Goal: Information Seeking & Learning: Learn about a topic

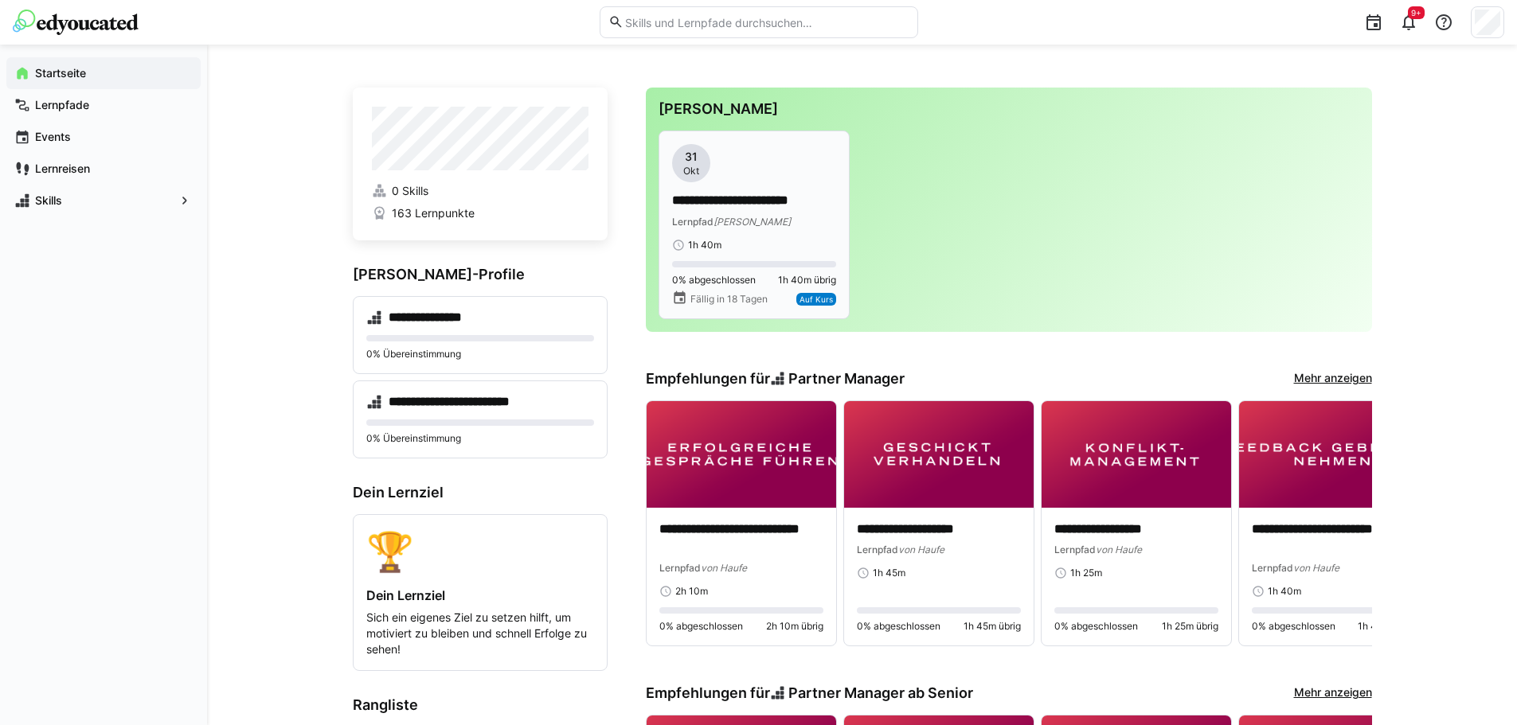
click at [820, 295] on span "Auf Kurs" at bounding box center [816, 300] width 33 height 10
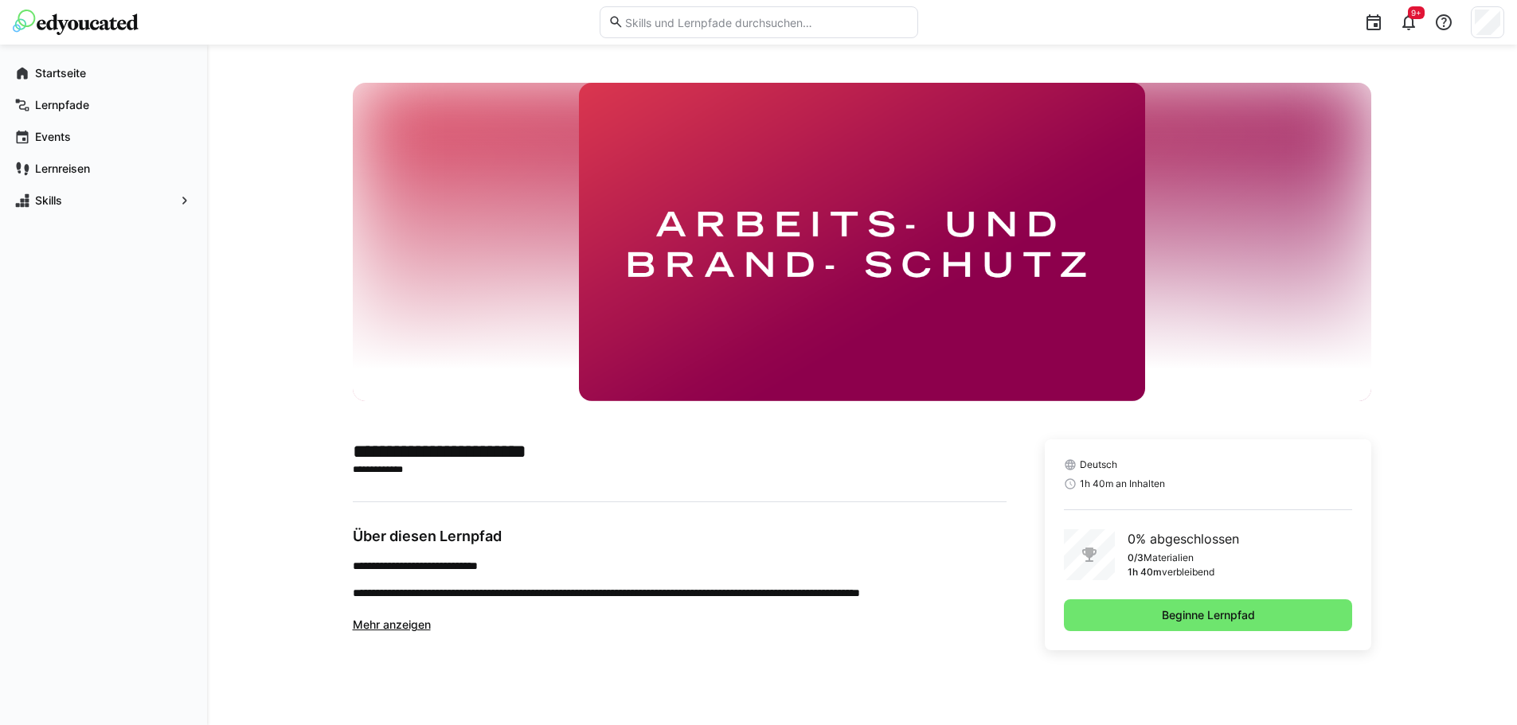
drag, startPoint x: 1182, startPoint y: 612, endPoint x: 1124, endPoint y: 586, distance: 63.8
click at [1182, 612] on span "Beginne Lernpfad" at bounding box center [1208, 616] width 98 height 16
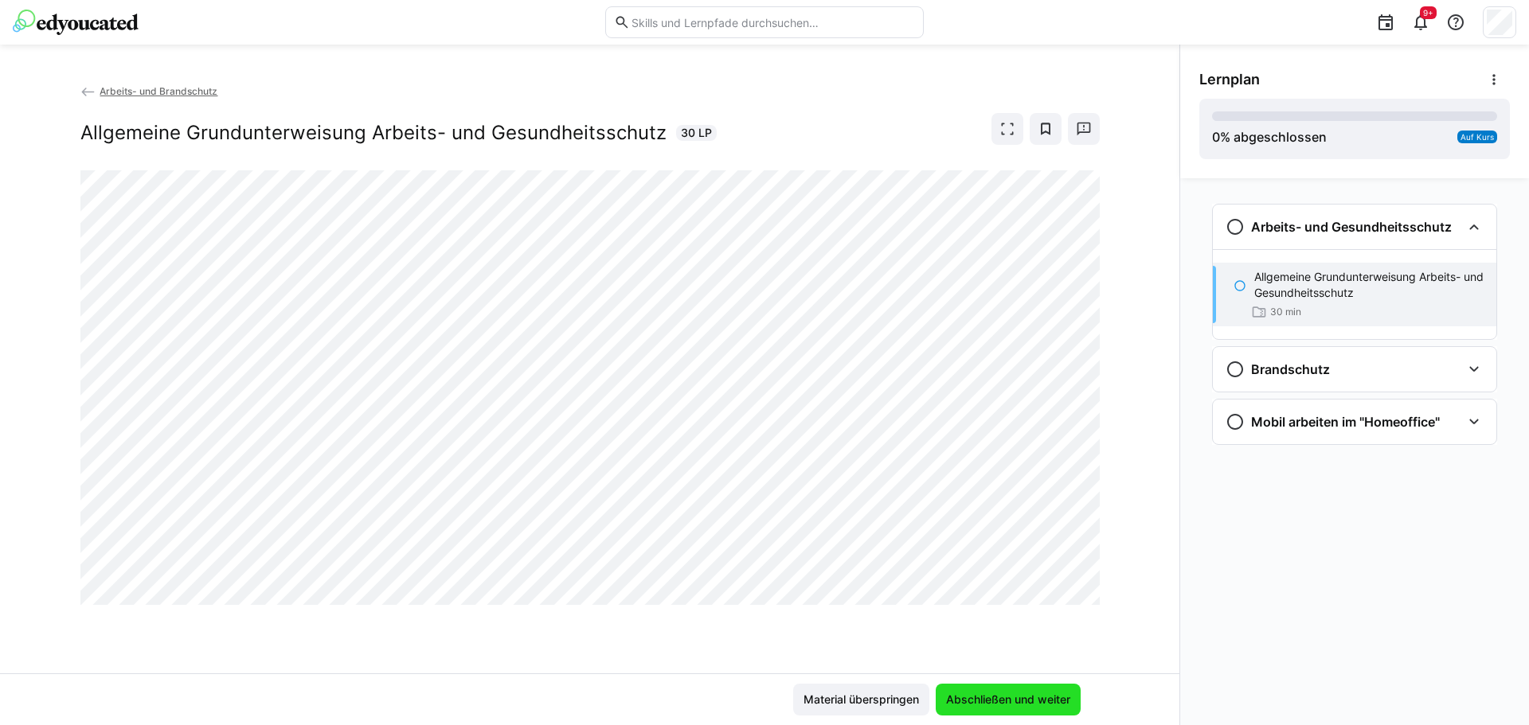
click at [995, 694] on span "Abschließen und weiter" at bounding box center [1008, 700] width 129 height 16
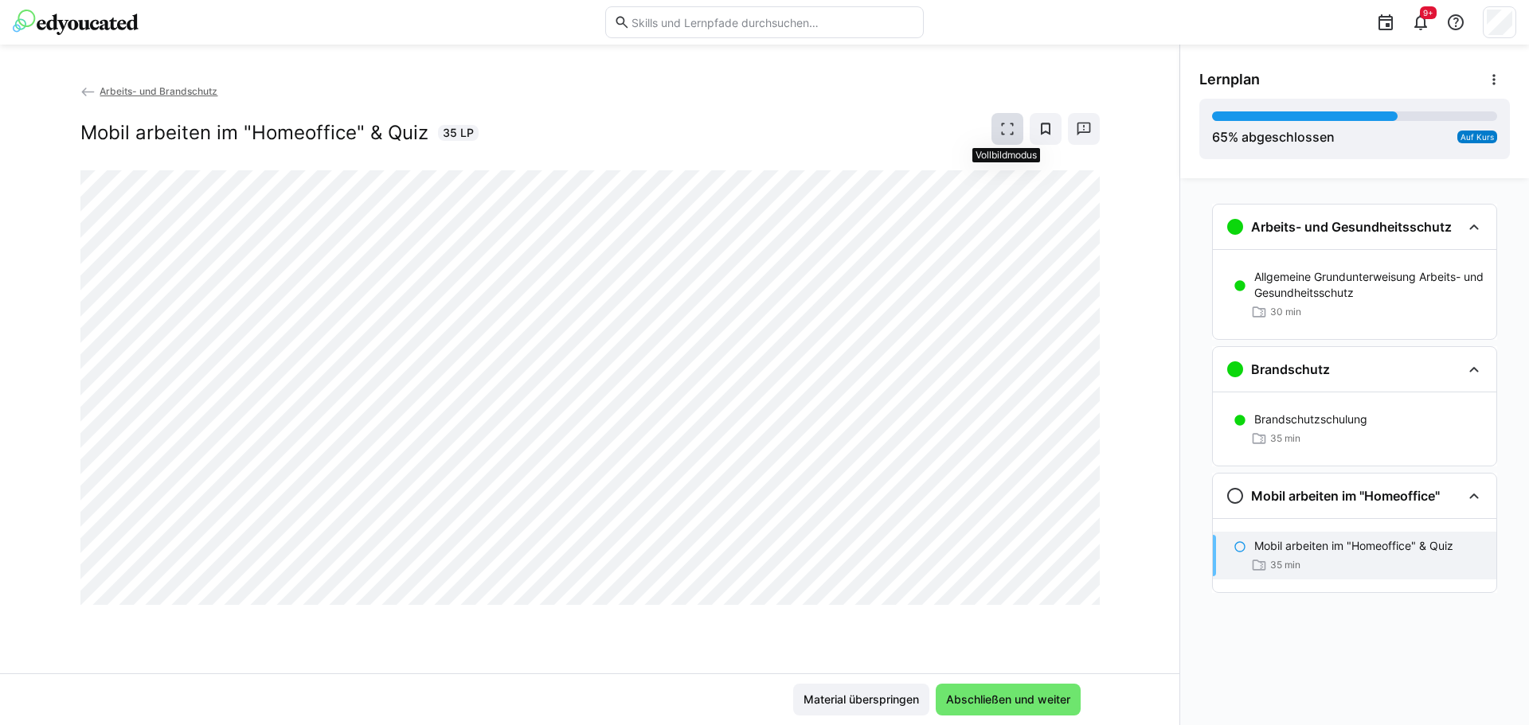
click at [1000, 126] on eds-icon at bounding box center [1007, 129] width 16 height 16
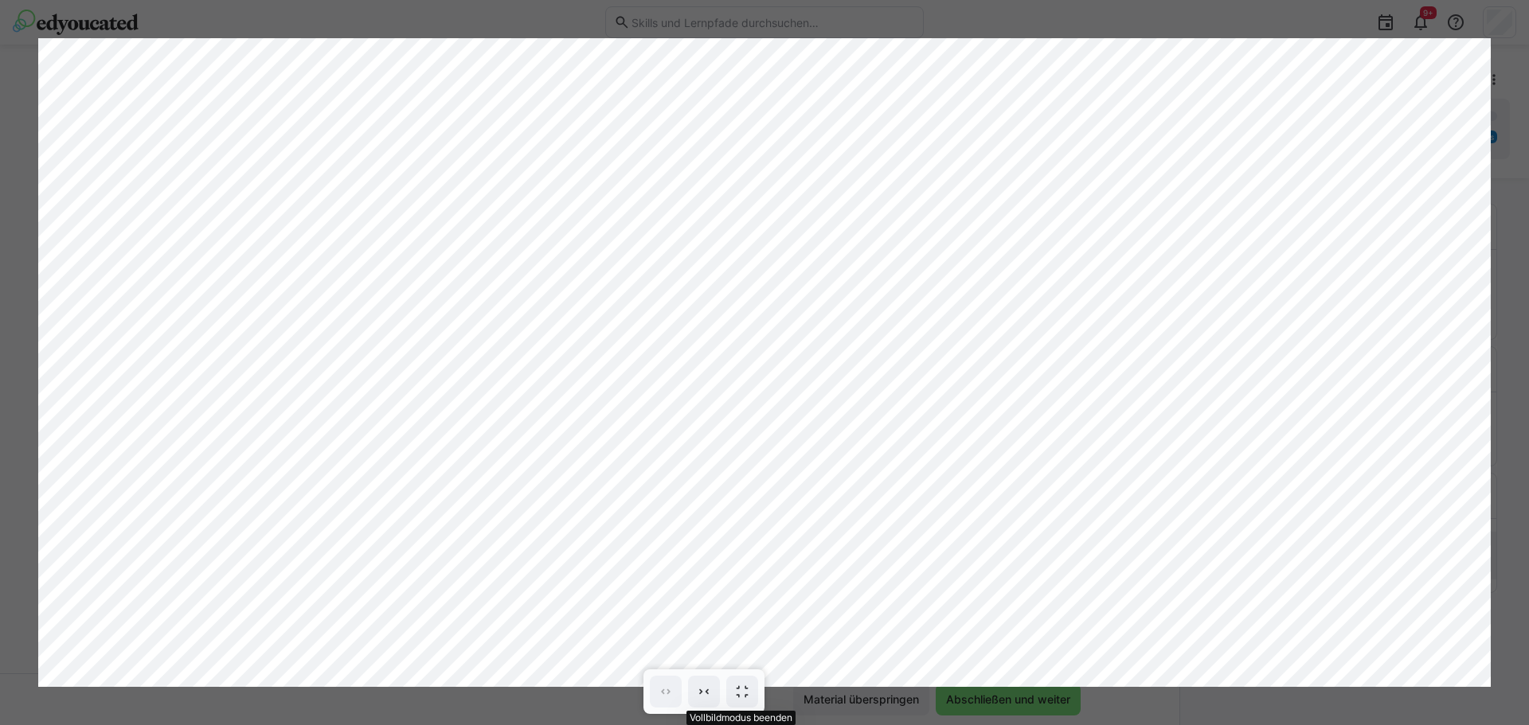
click at [745, 687] on eds-icon at bounding box center [742, 692] width 16 height 16
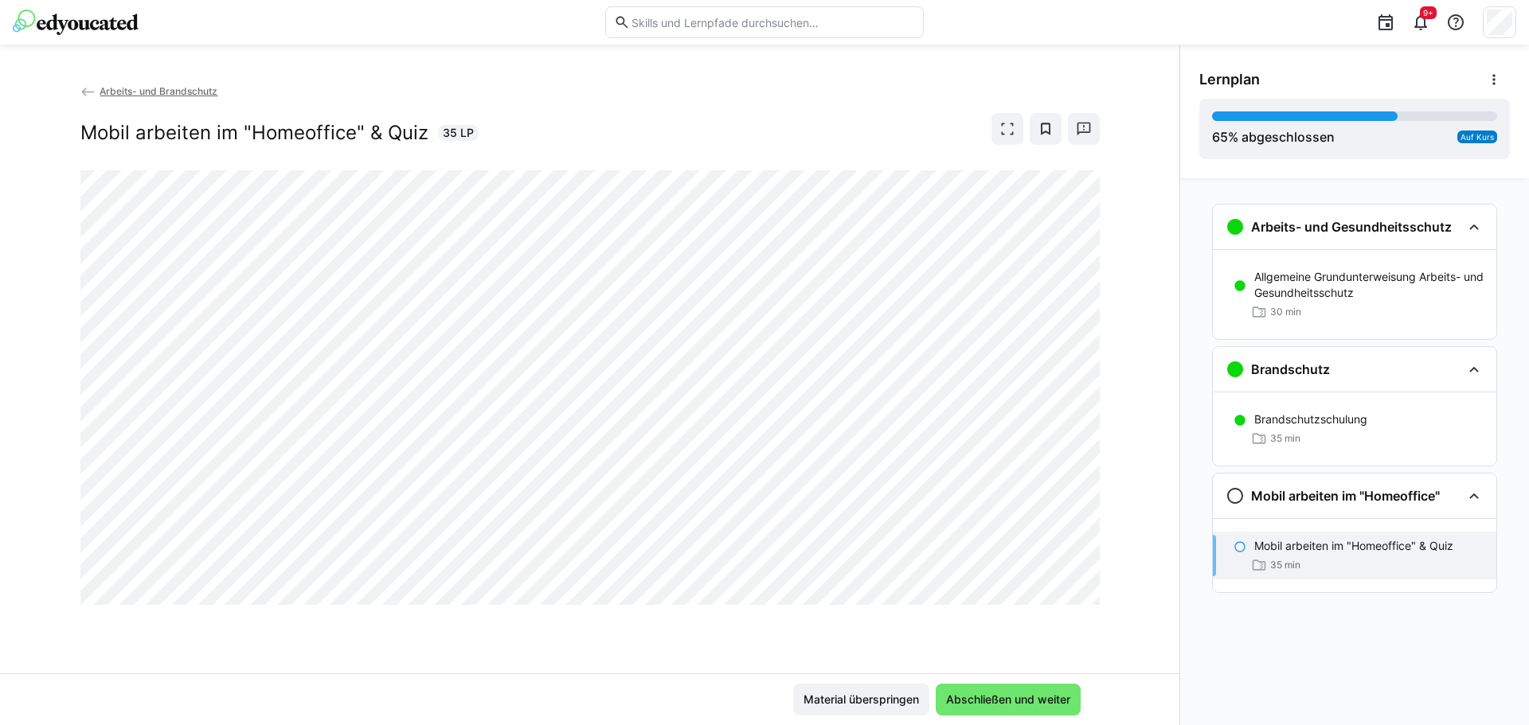
click at [1341, 544] on p "Mobil arbeiten im "Homeoffice" & Quiz" at bounding box center [1353, 546] width 199 height 16
click at [996, 696] on span "Abschließen und weiter" at bounding box center [1008, 700] width 129 height 16
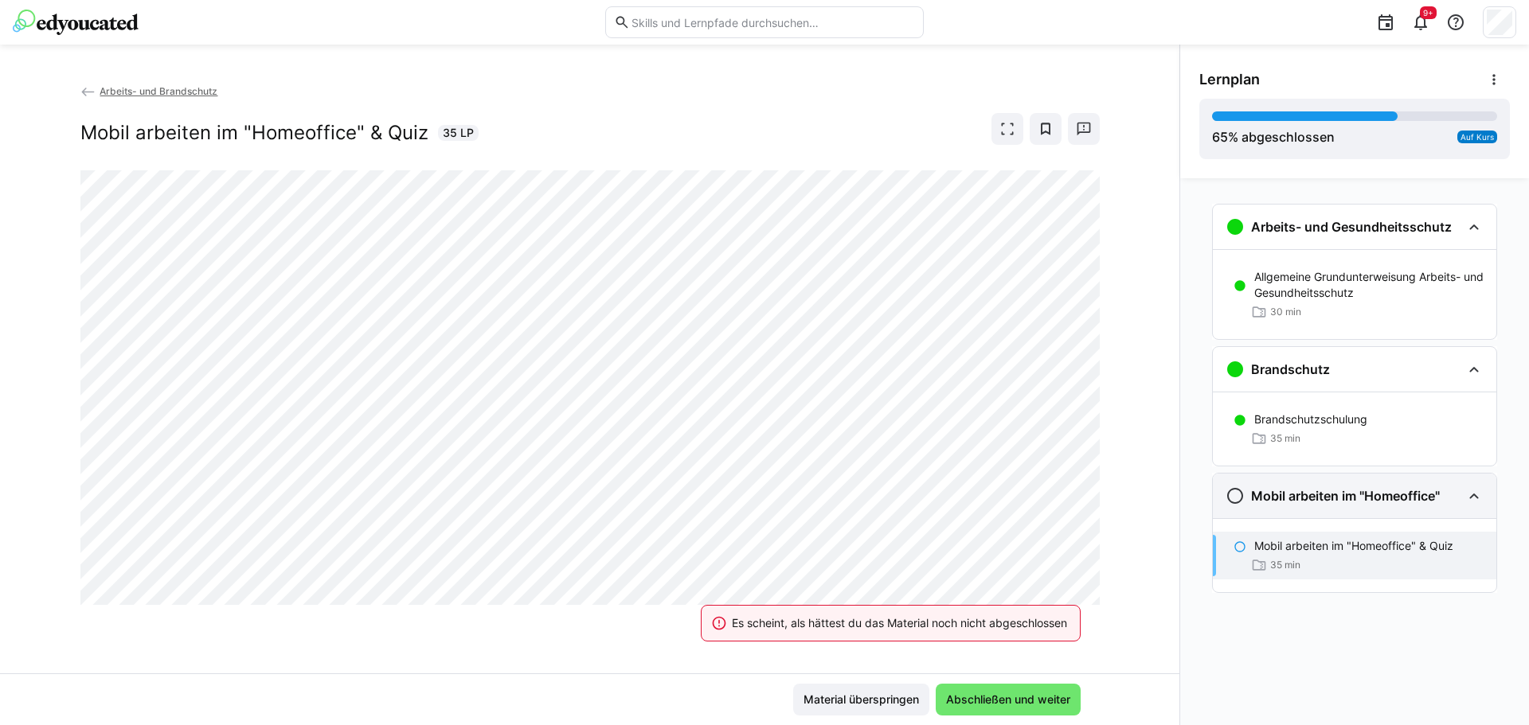
click at [1475, 496] on eds-icon at bounding box center [1473, 496] width 19 height 19
click at [1473, 491] on eds-icon at bounding box center [1473, 496] width 19 height 19
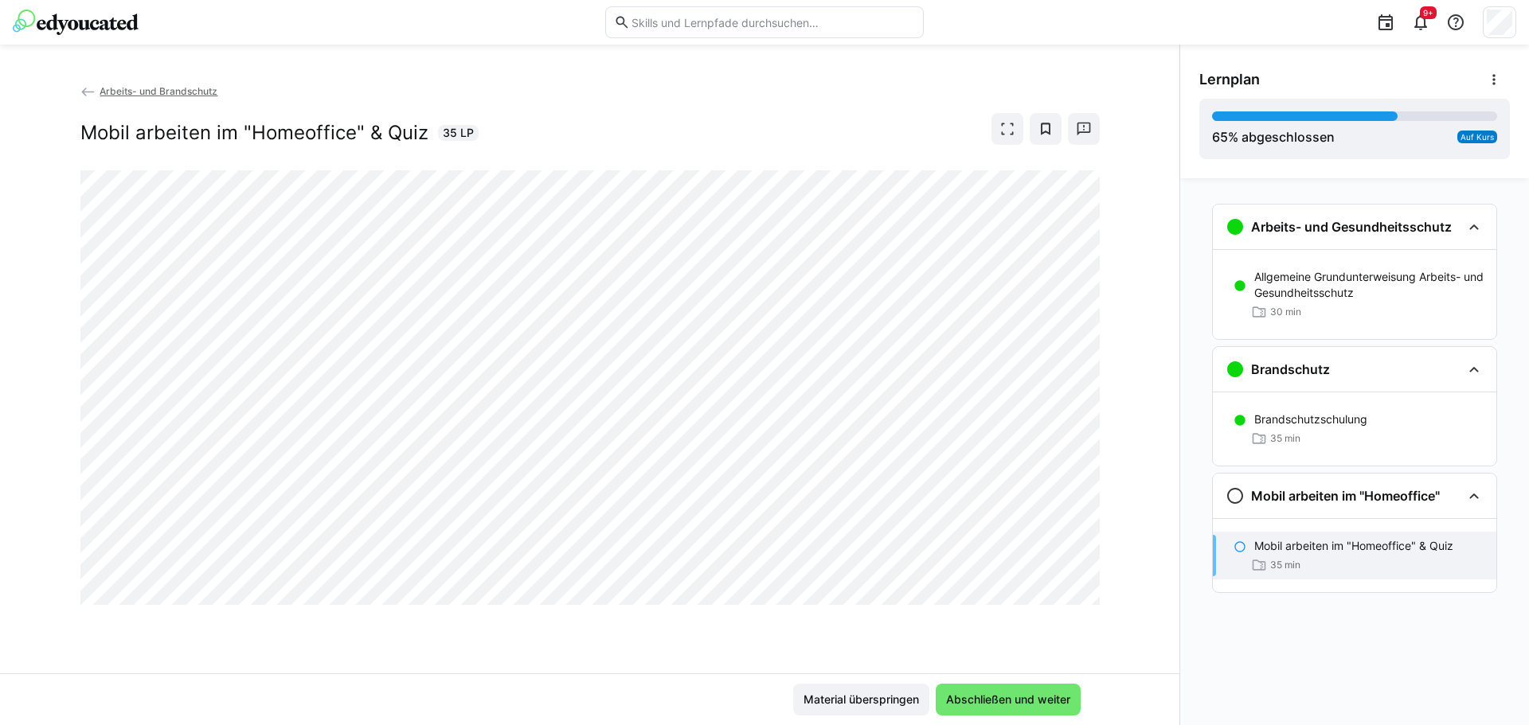
click at [126, 91] on span "Arbeits- und Brandschutz" at bounding box center [159, 91] width 118 height 12
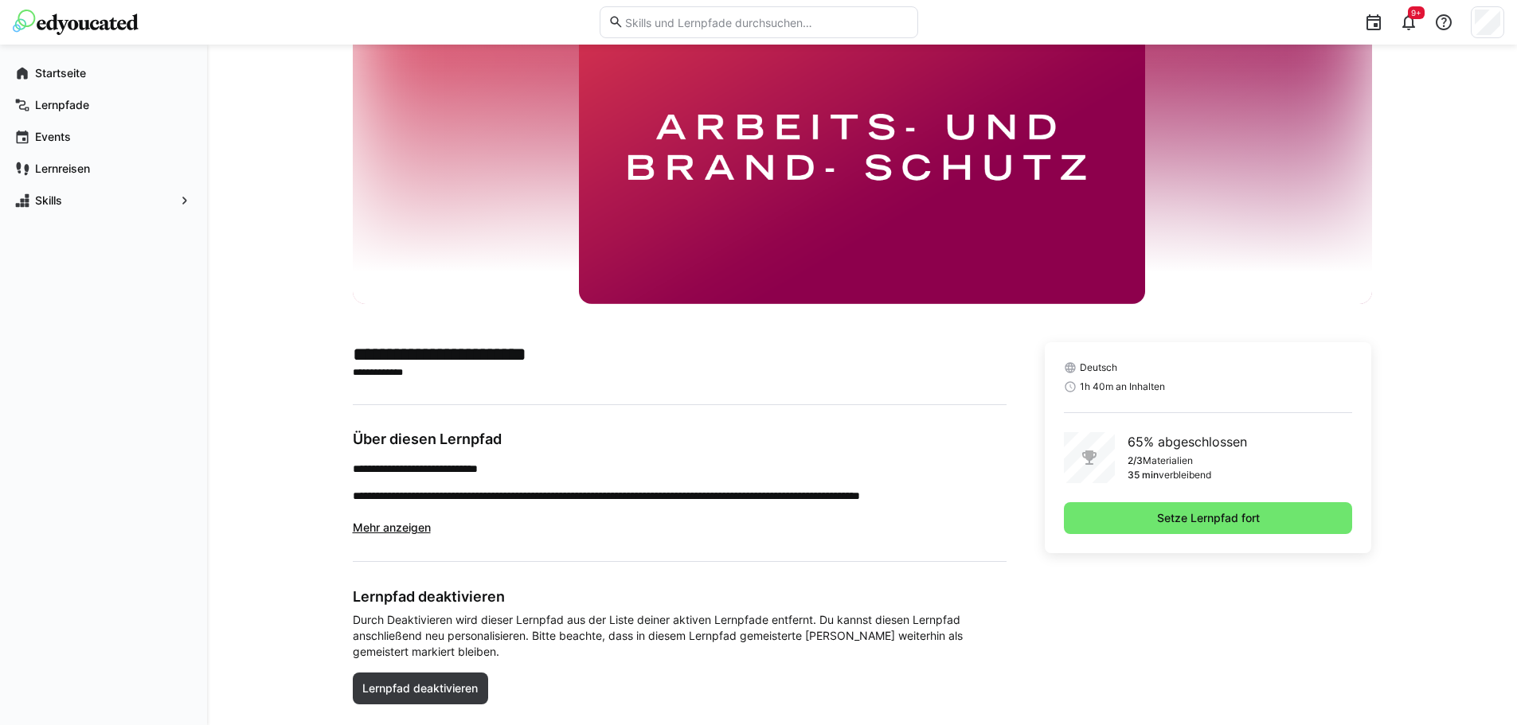
scroll to position [134, 0]
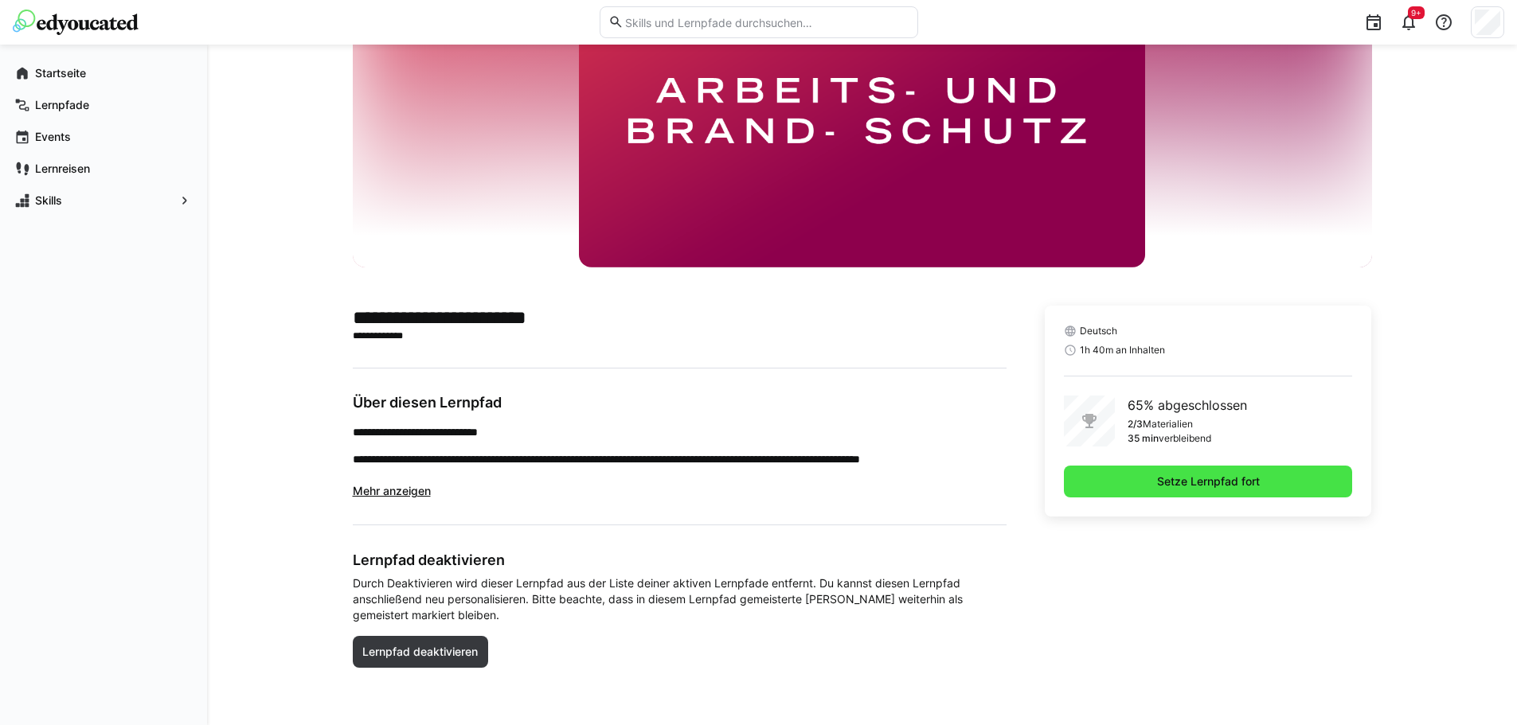
click at [1245, 484] on span "Setze Lernpfad fort" at bounding box center [1209, 482] width 108 height 16
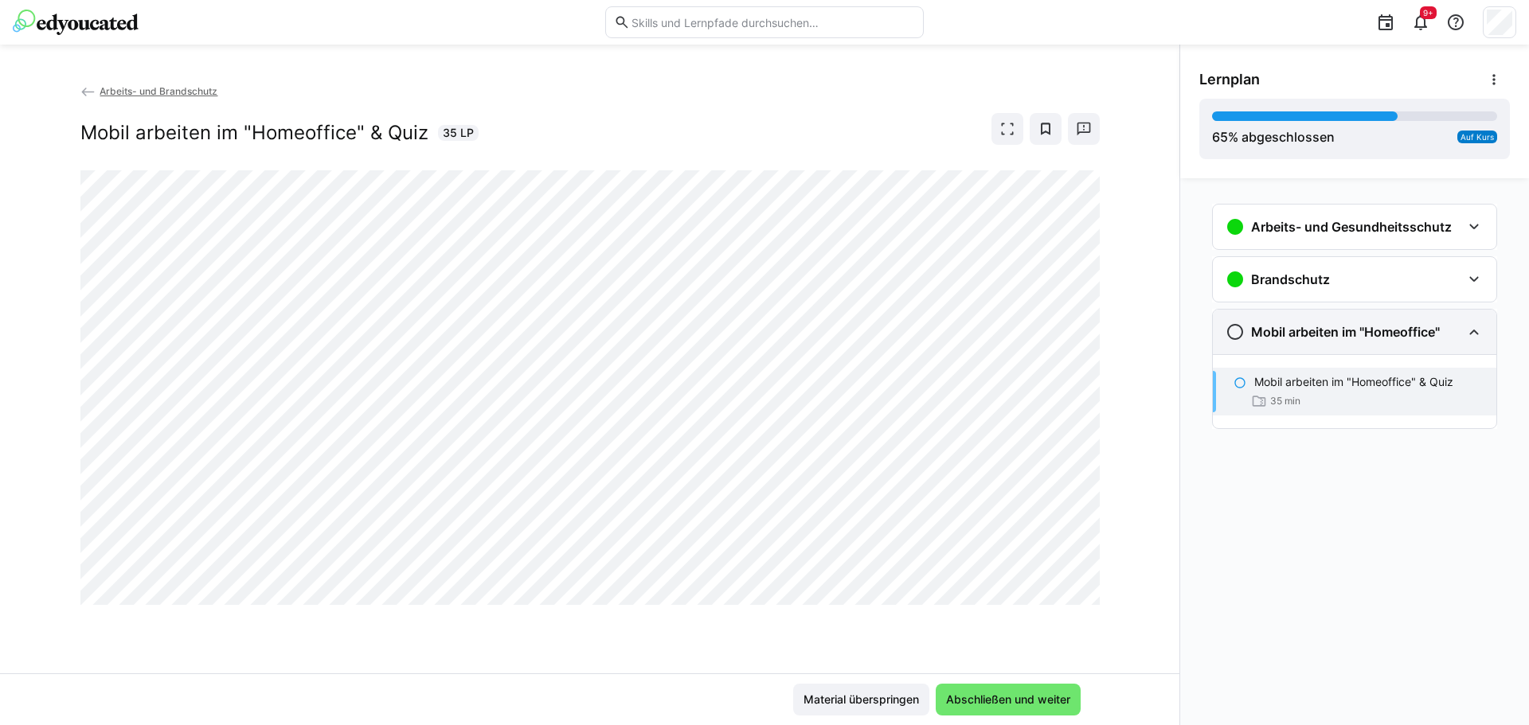
click at [1332, 345] on div "Mobil arbeiten im "Homeoffice"" at bounding box center [1354, 332] width 283 height 45
click at [1306, 329] on h3 "Mobil arbeiten im "Homeoffice"" at bounding box center [1345, 332] width 189 height 16
click at [1344, 401] on div "35 min" at bounding box center [1368, 401] width 229 height 16
click at [1273, 377] on p "Mobil arbeiten im "Homeoffice" & Quiz" at bounding box center [1353, 382] width 199 height 16
click at [1228, 380] on div "Mobil arbeiten im "Homeoffice" & Quiz 35 min" at bounding box center [1354, 392] width 283 height 48
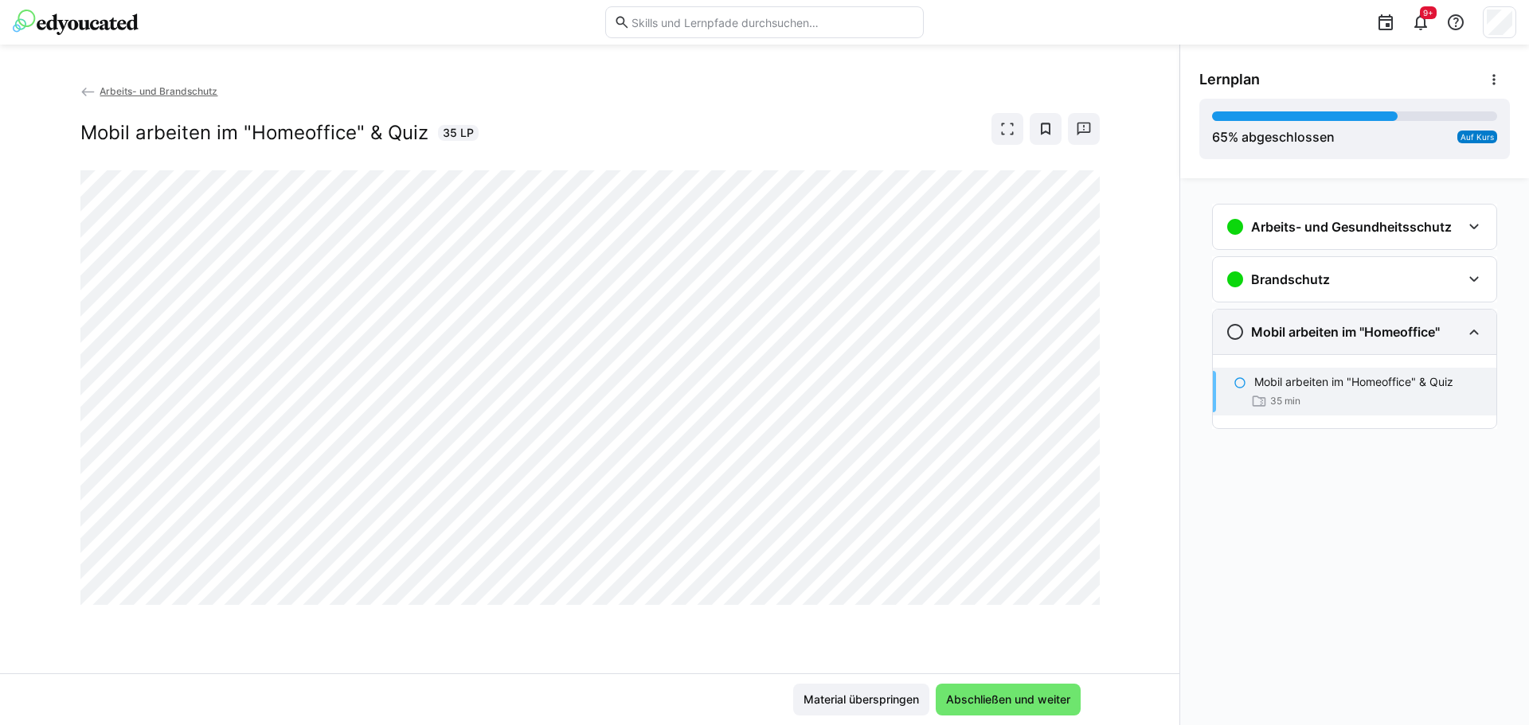
click at [1322, 336] on h3 "Mobil arbeiten im "Homeoffice"" at bounding box center [1345, 332] width 189 height 16
click at [1354, 331] on h3 "Mobil arbeiten im "Homeoffice"" at bounding box center [1345, 332] width 189 height 16
click at [979, 698] on span "Abschließen und weiter" at bounding box center [1008, 700] width 129 height 16
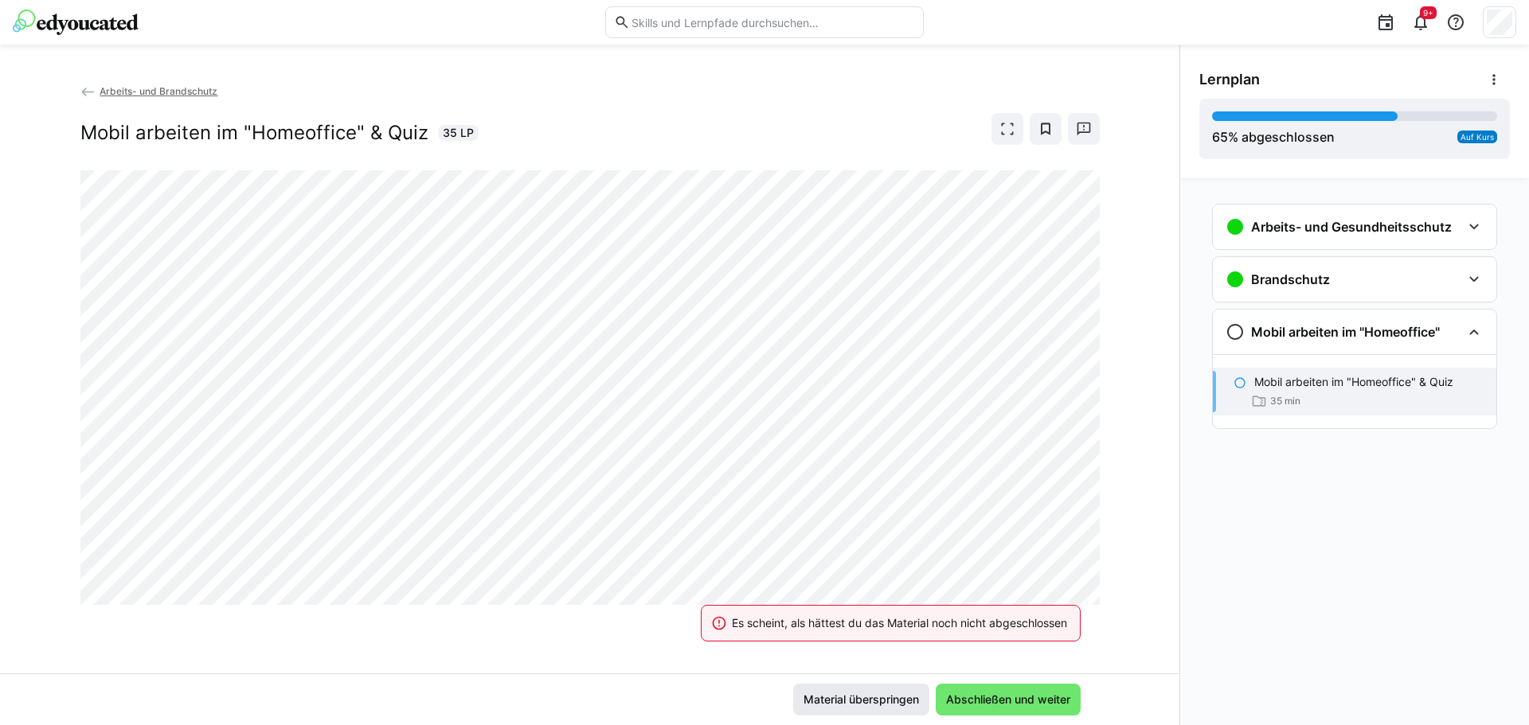
click at [866, 693] on span "Material überspringen" at bounding box center [861, 700] width 120 height 16
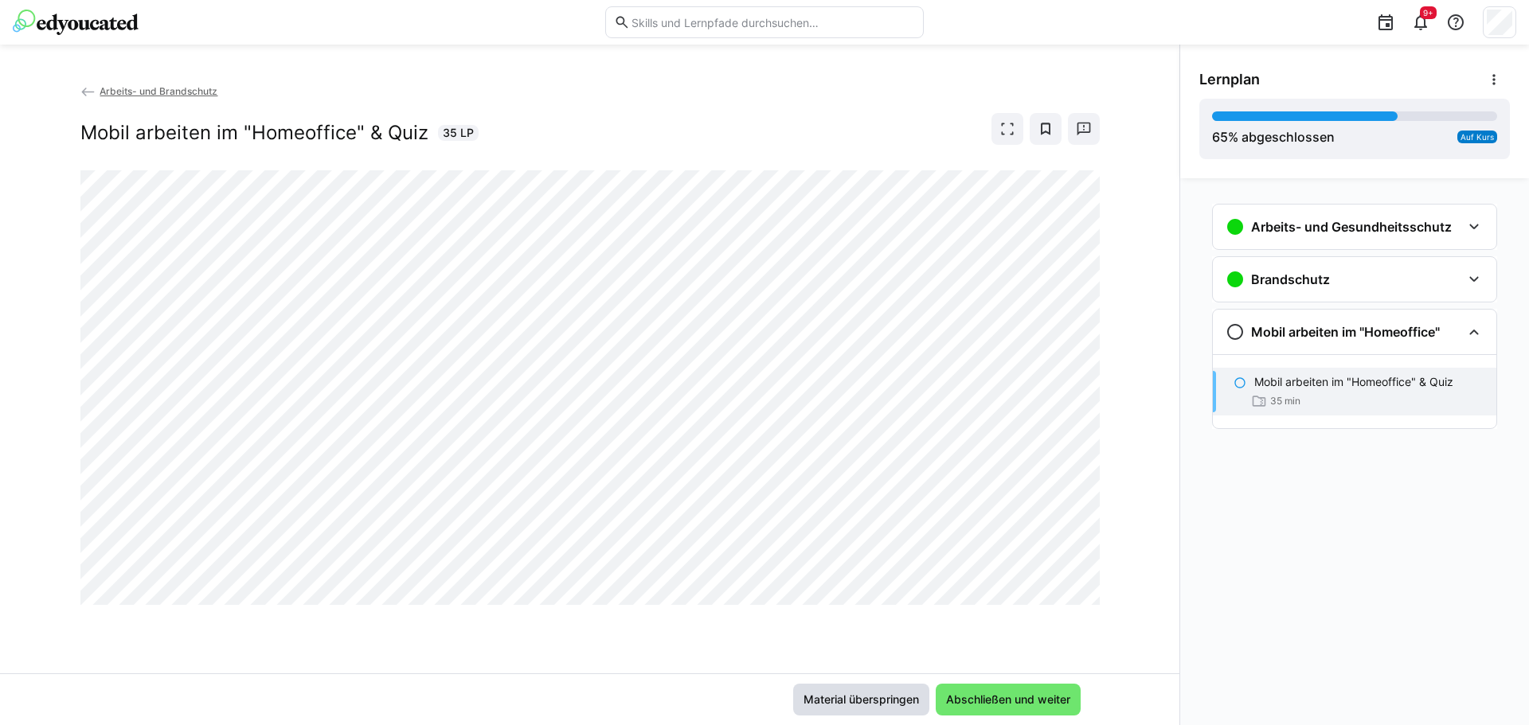
click at [853, 696] on span "Material überspringen" at bounding box center [861, 700] width 120 height 16
click at [1316, 340] on div "Mobil arbeiten im "Homeoffice"" at bounding box center [1333, 332] width 214 height 19
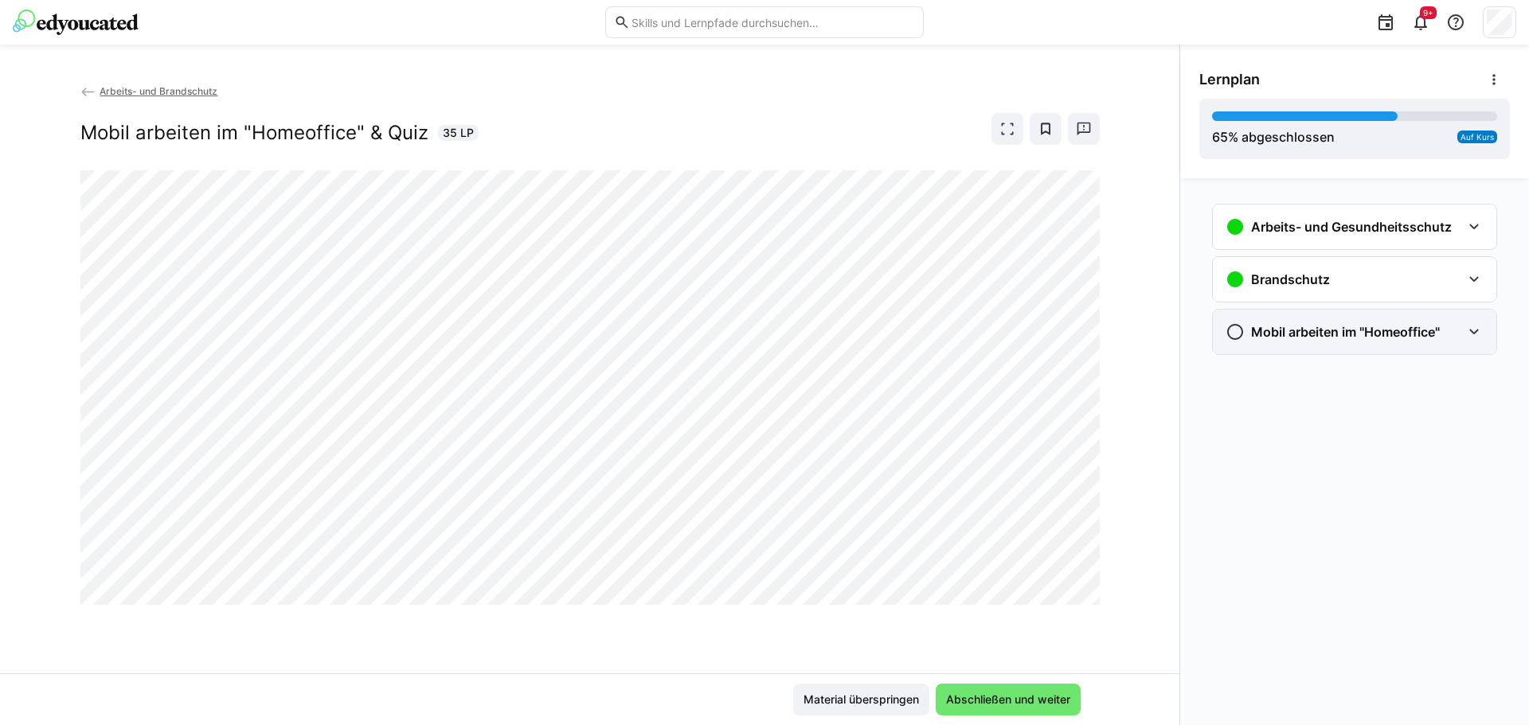
click at [1315, 337] on h3 "Mobil arbeiten im "Homeoffice"" at bounding box center [1345, 332] width 189 height 16
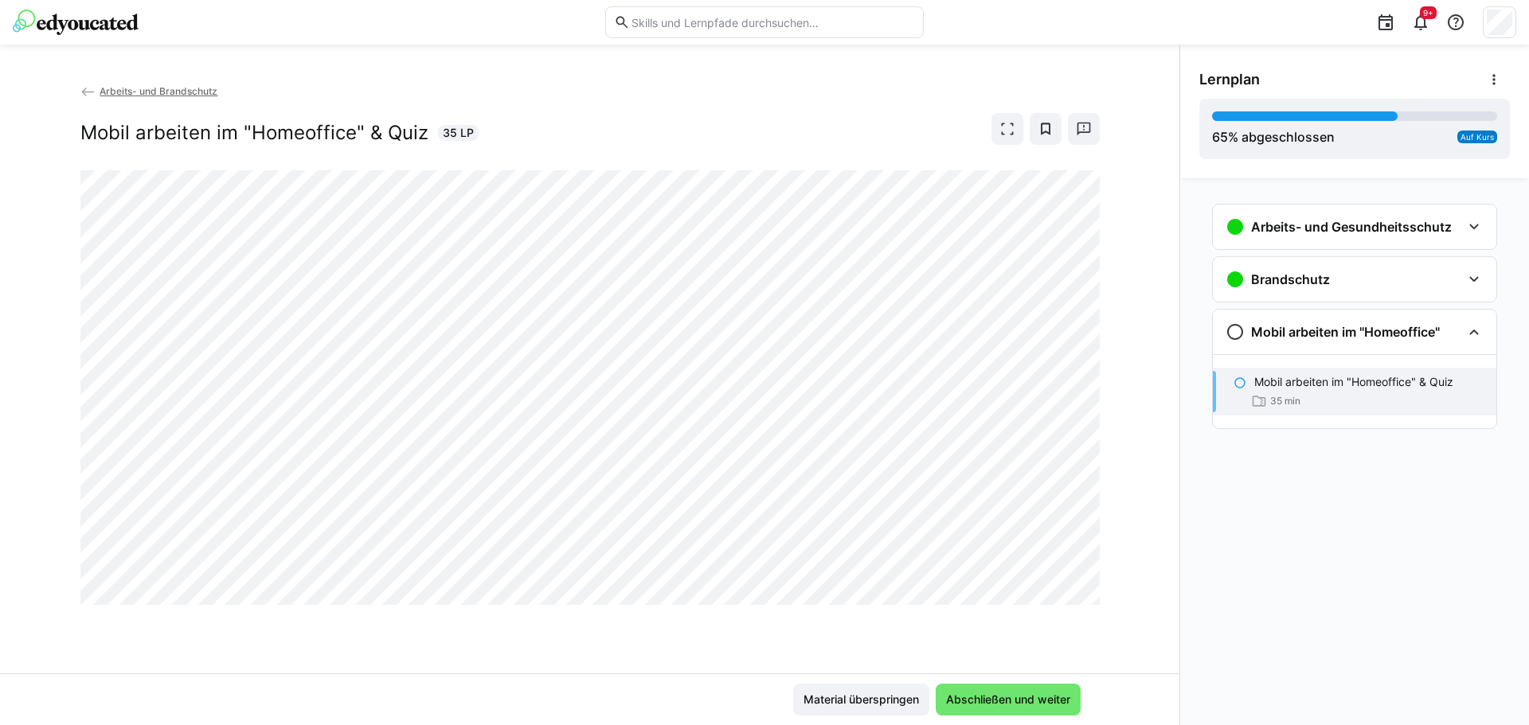
click at [132, 89] on span "Arbeits- und Brandschutz" at bounding box center [159, 91] width 118 height 12
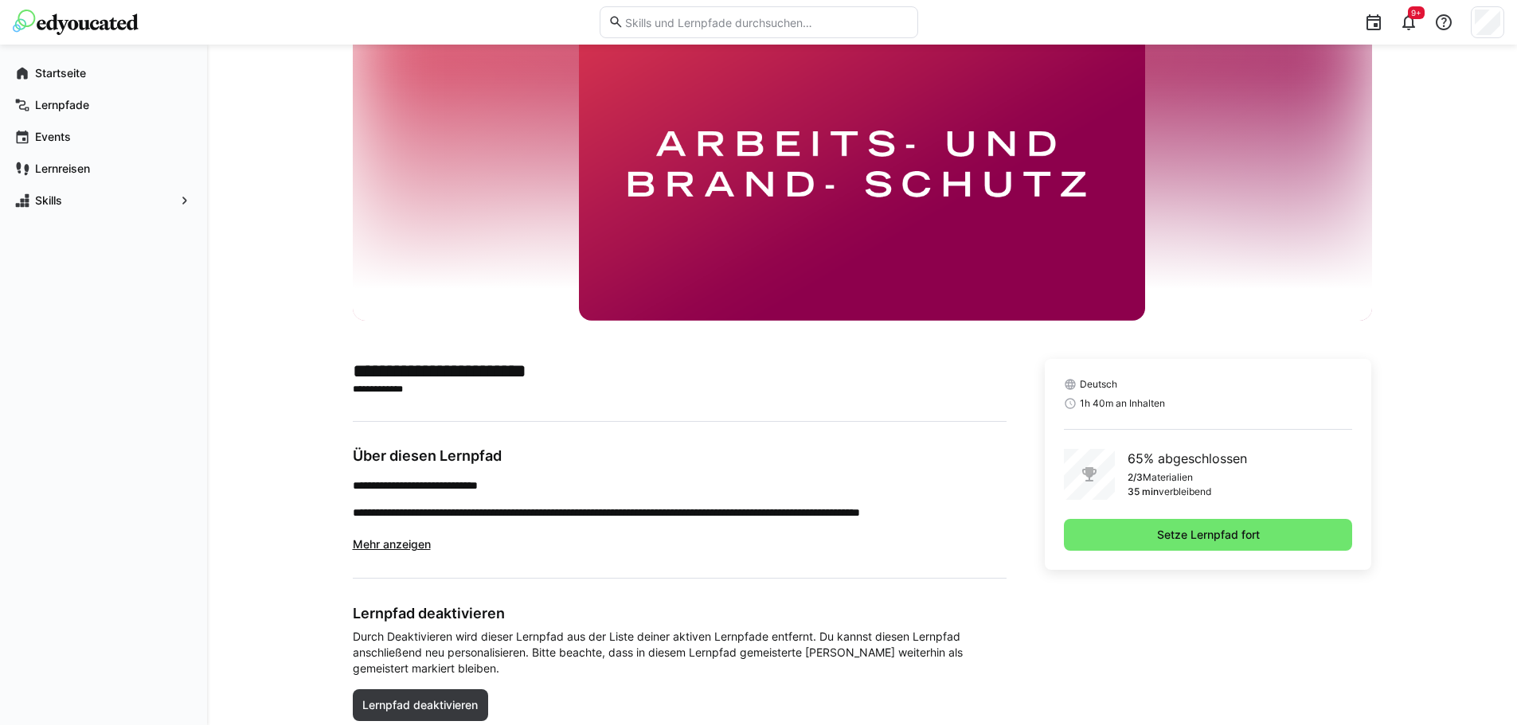
scroll to position [134, 0]
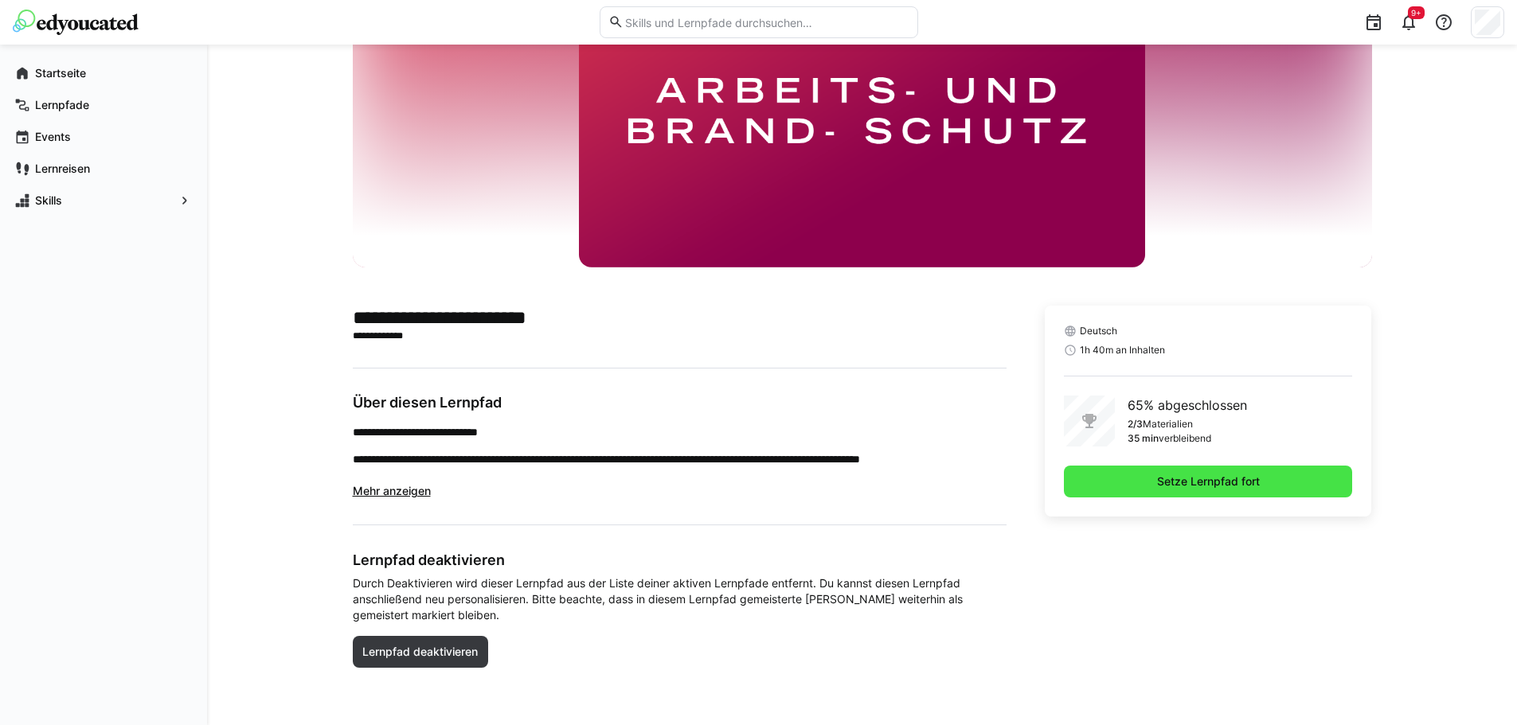
click at [1230, 483] on span "Setze Lernpfad fort" at bounding box center [1209, 482] width 108 height 16
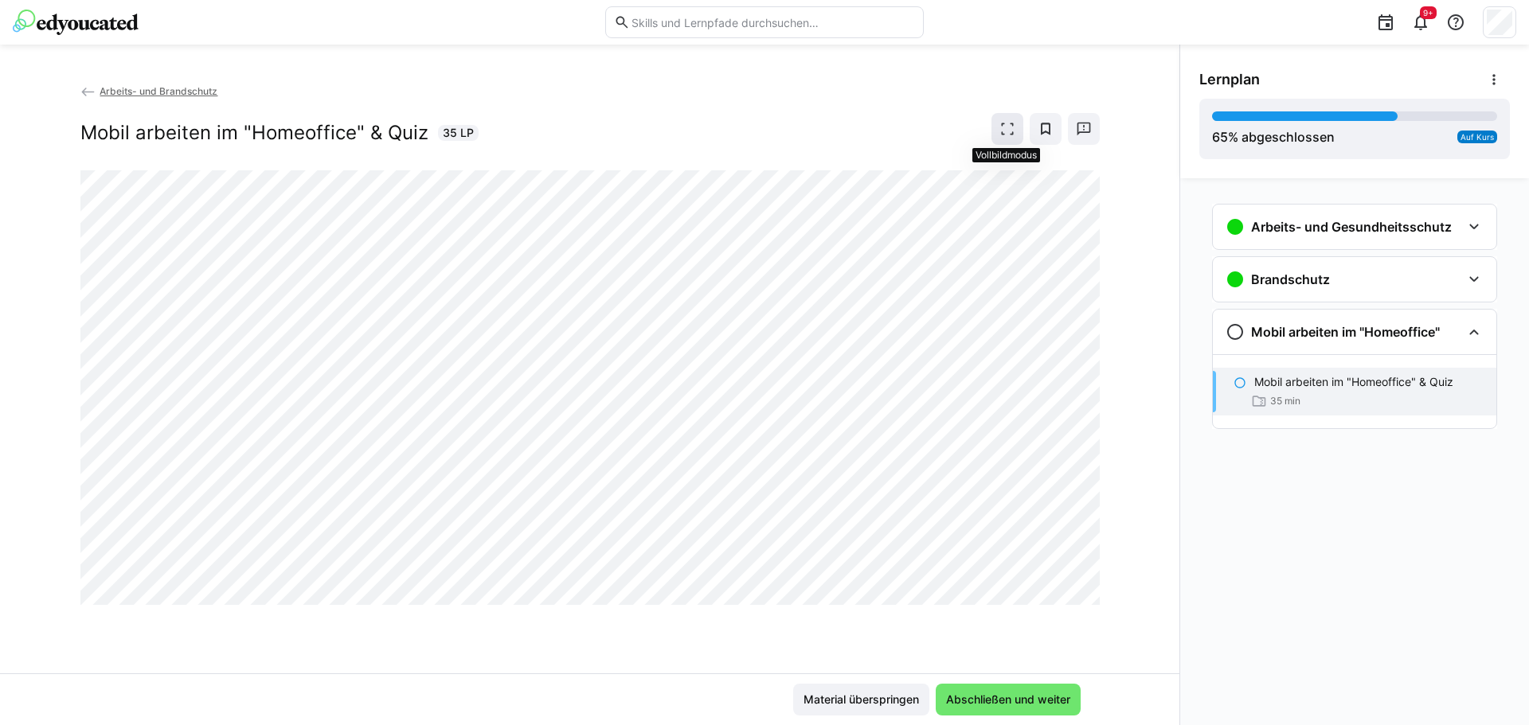
click at [1007, 134] on eds-icon at bounding box center [1007, 129] width 16 height 16
